Goal: Information Seeking & Learning: Learn about a topic

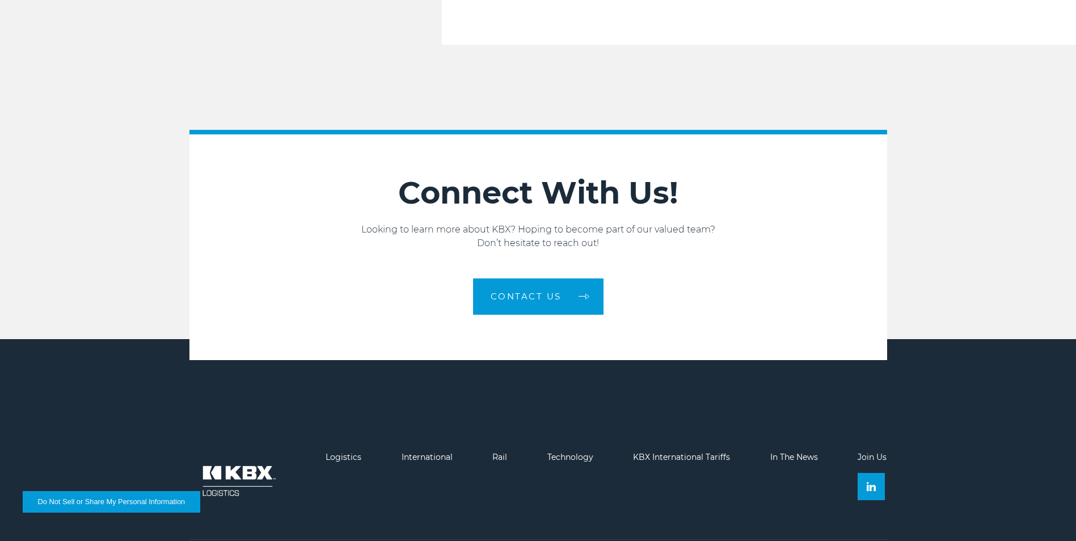
scroll to position [1915, 0]
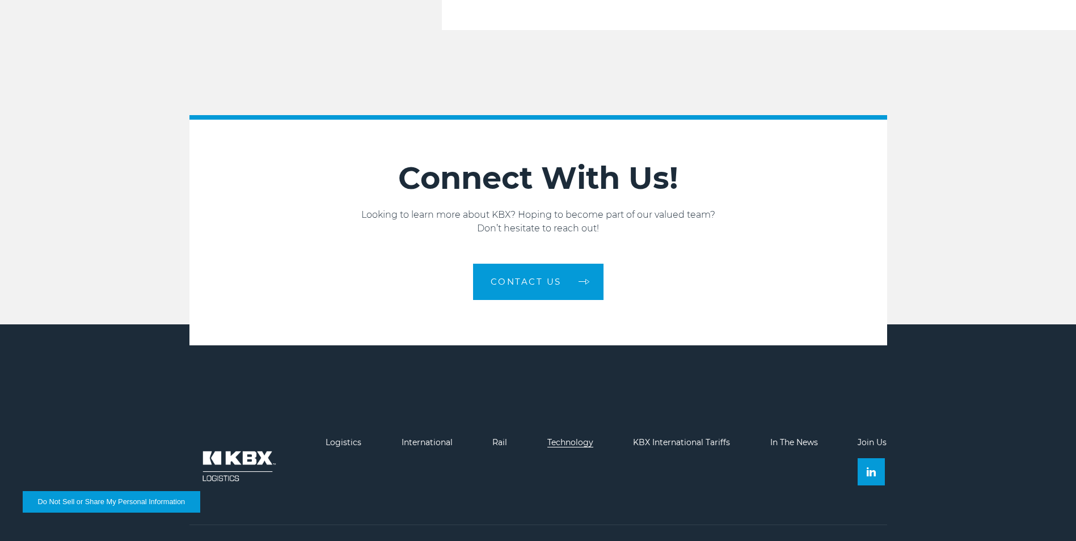
click at [578, 437] on link "Technology" at bounding box center [570, 442] width 46 height 10
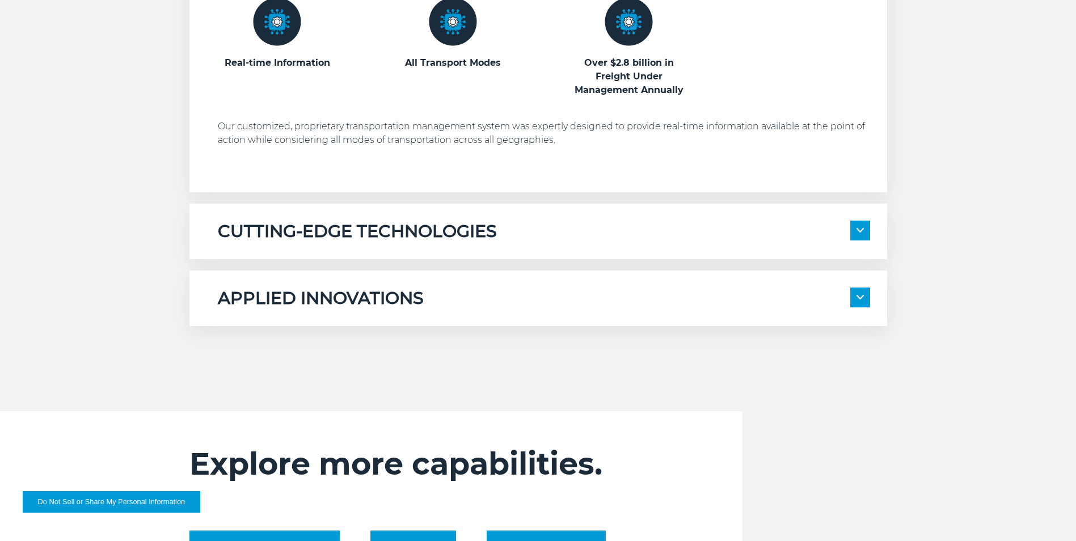
scroll to position [738, 0]
click at [859, 297] on img at bounding box center [860, 296] width 7 height 5
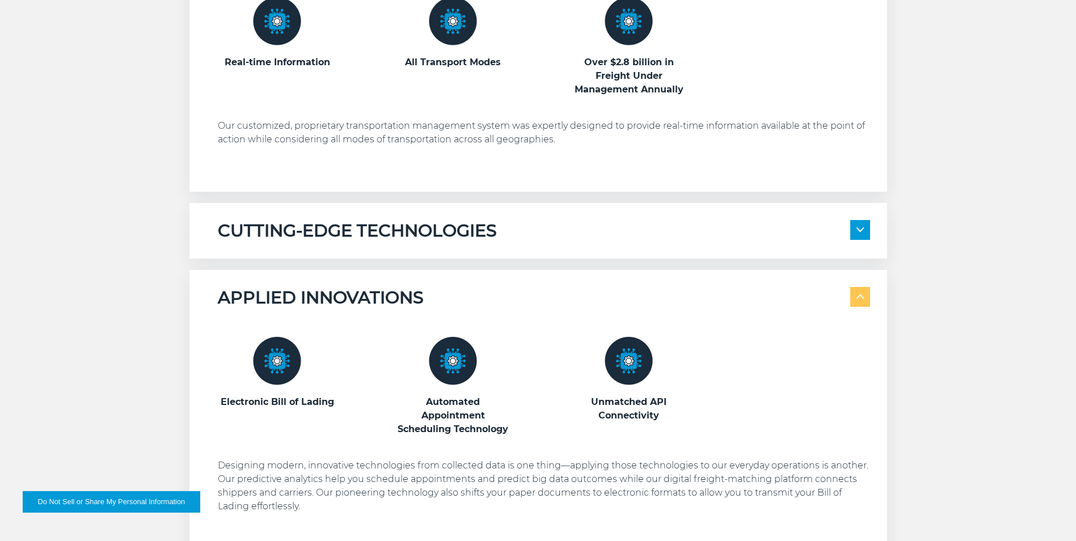
click at [864, 232] on span at bounding box center [860, 230] width 20 height 20
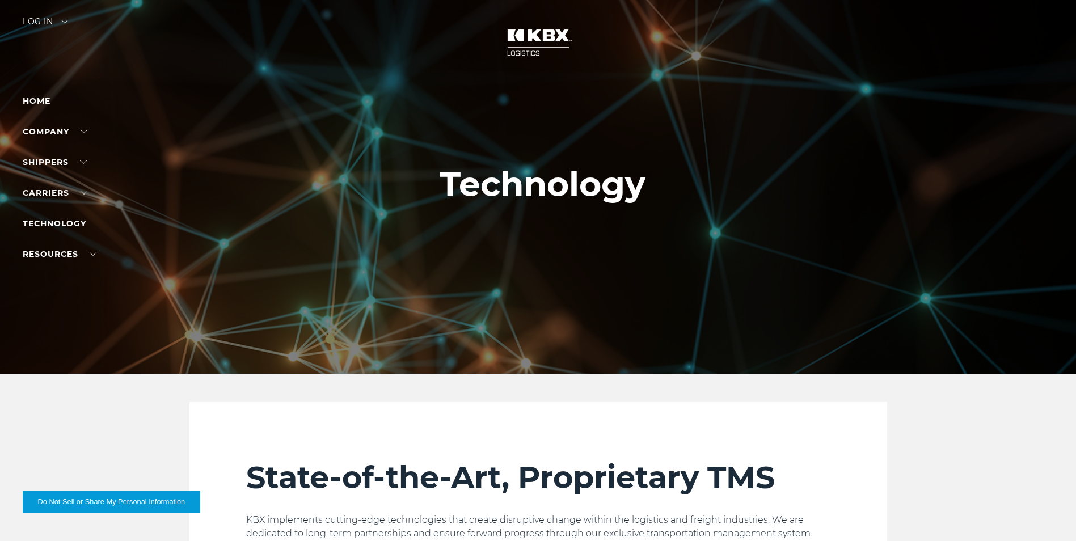
scroll to position [0, 0]
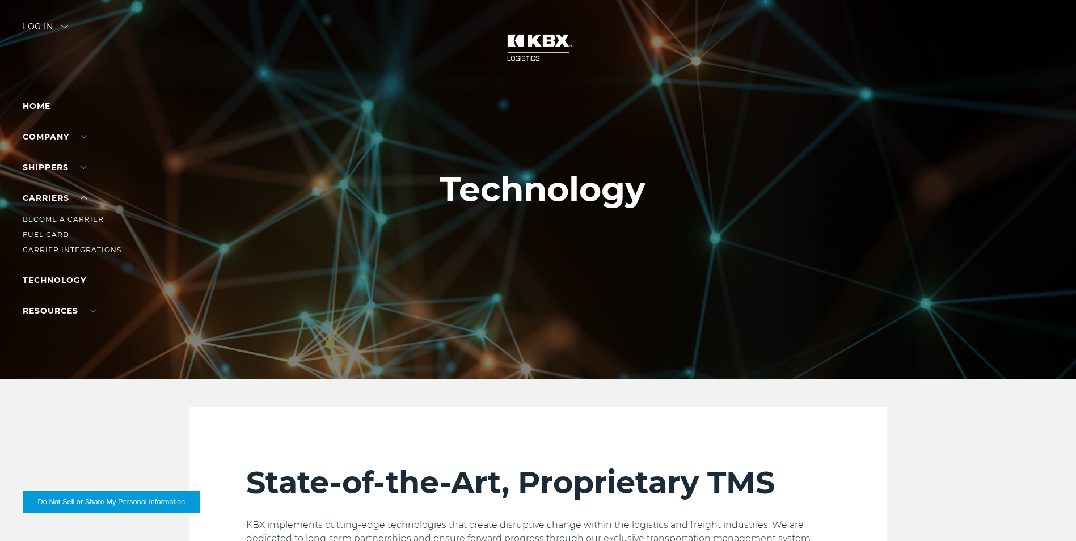
click at [74, 221] on link "Become a Carrier" at bounding box center [63, 219] width 81 height 9
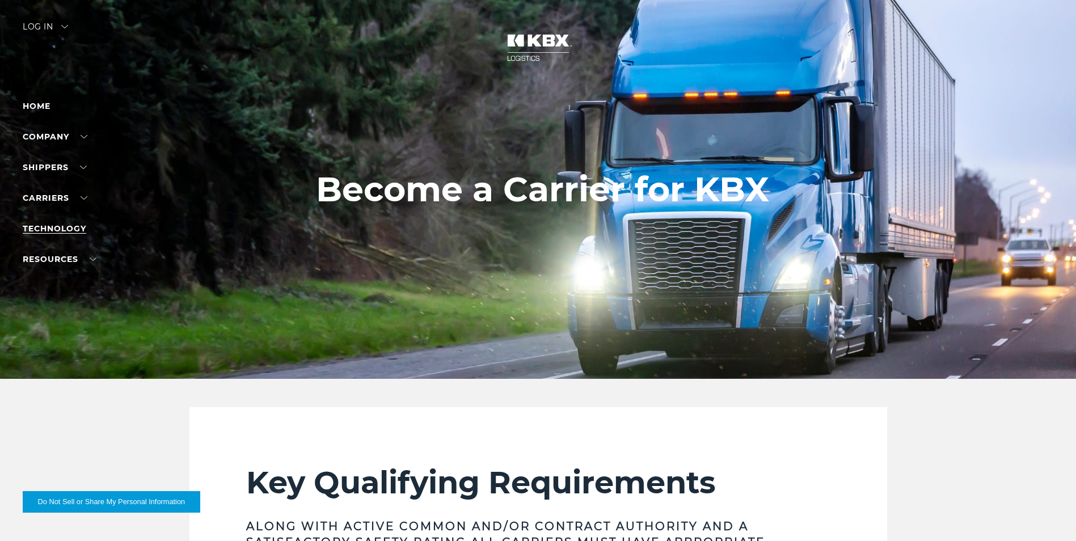
click at [77, 227] on link "Technology" at bounding box center [55, 229] width 64 height 10
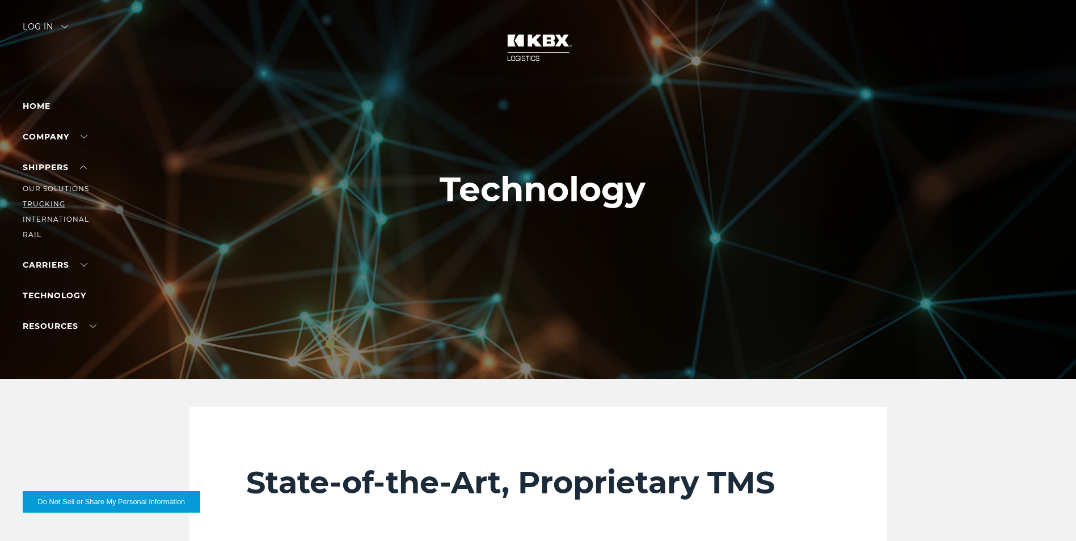
click at [50, 204] on link "Trucking" at bounding box center [44, 204] width 43 height 9
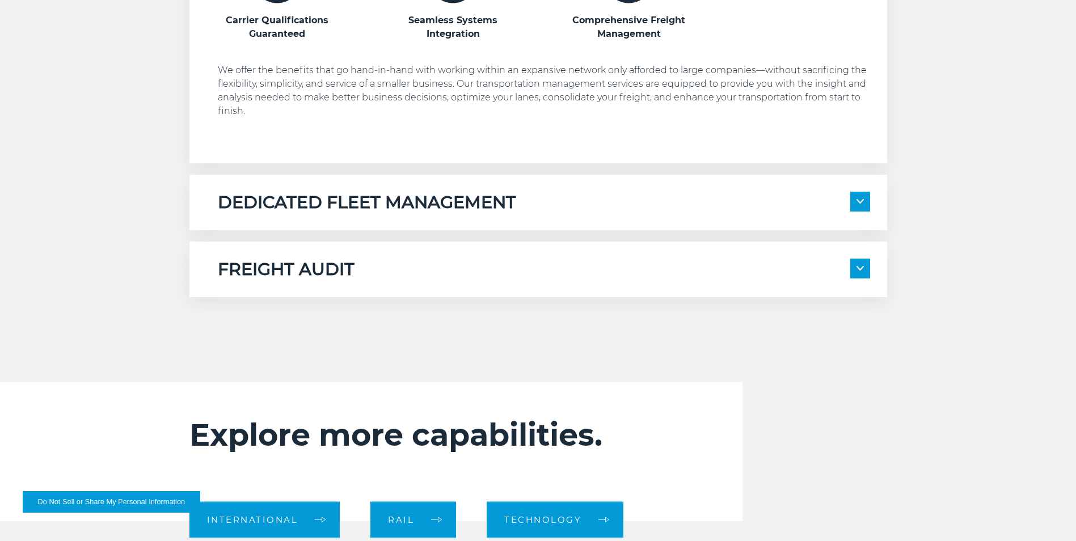
scroll to position [794, 0]
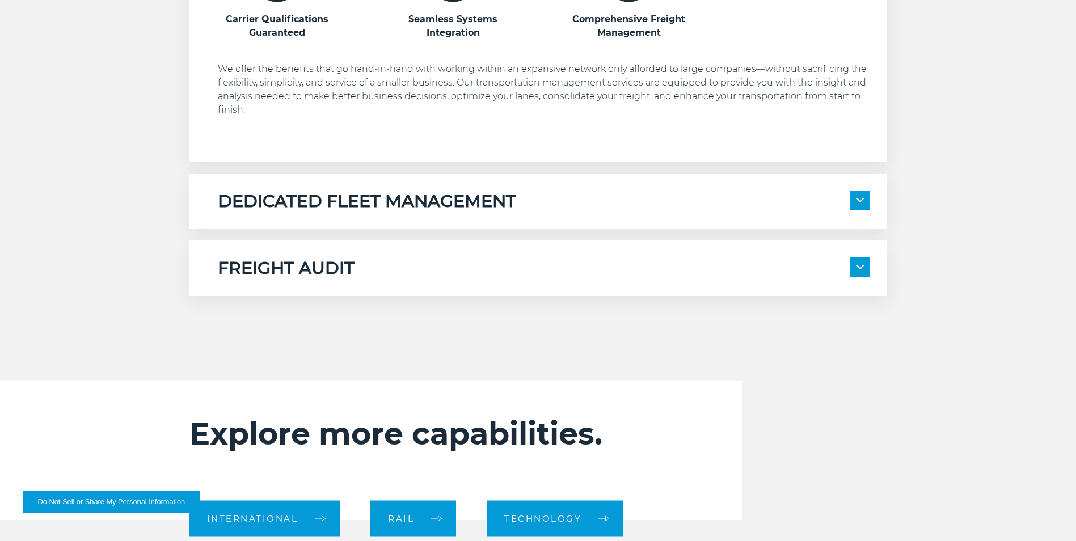
click at [568, 205] on div "DEDICATED FLEET MANAGEMENT" at bounding box center [544, 202] width 652 height 22
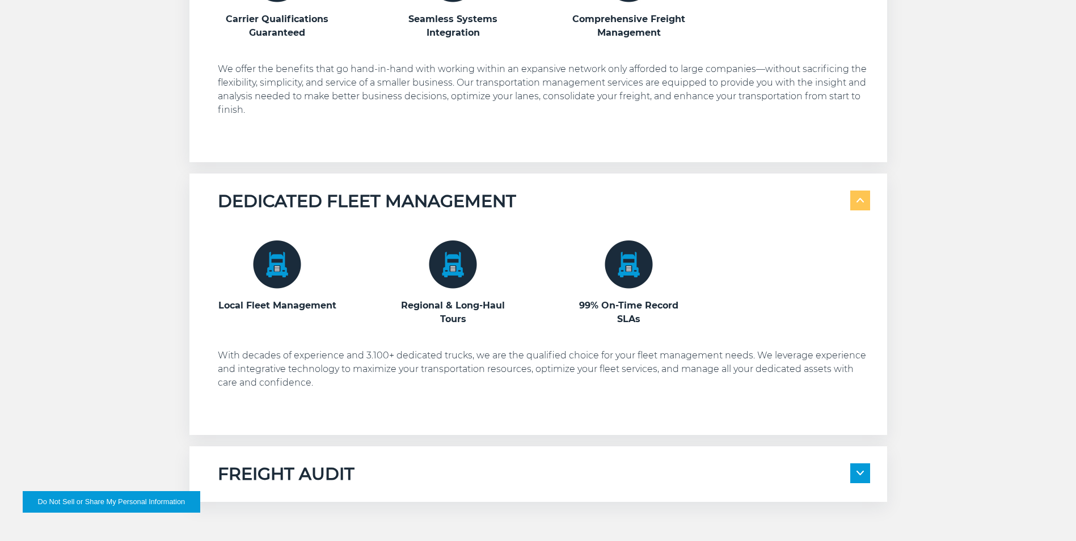
click at [479, 473] on div "FREIGHT AUDIT" at bounding box center [544, 474] width 652 height 22
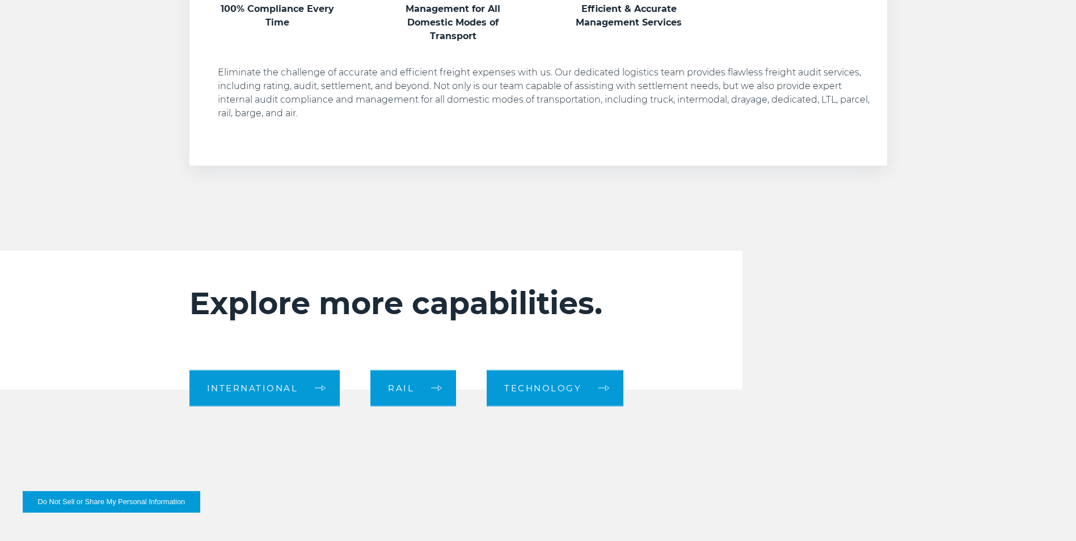
scroll to position [1532, 0]
